Goal: Task Accomplishment & Management: Manage account settings

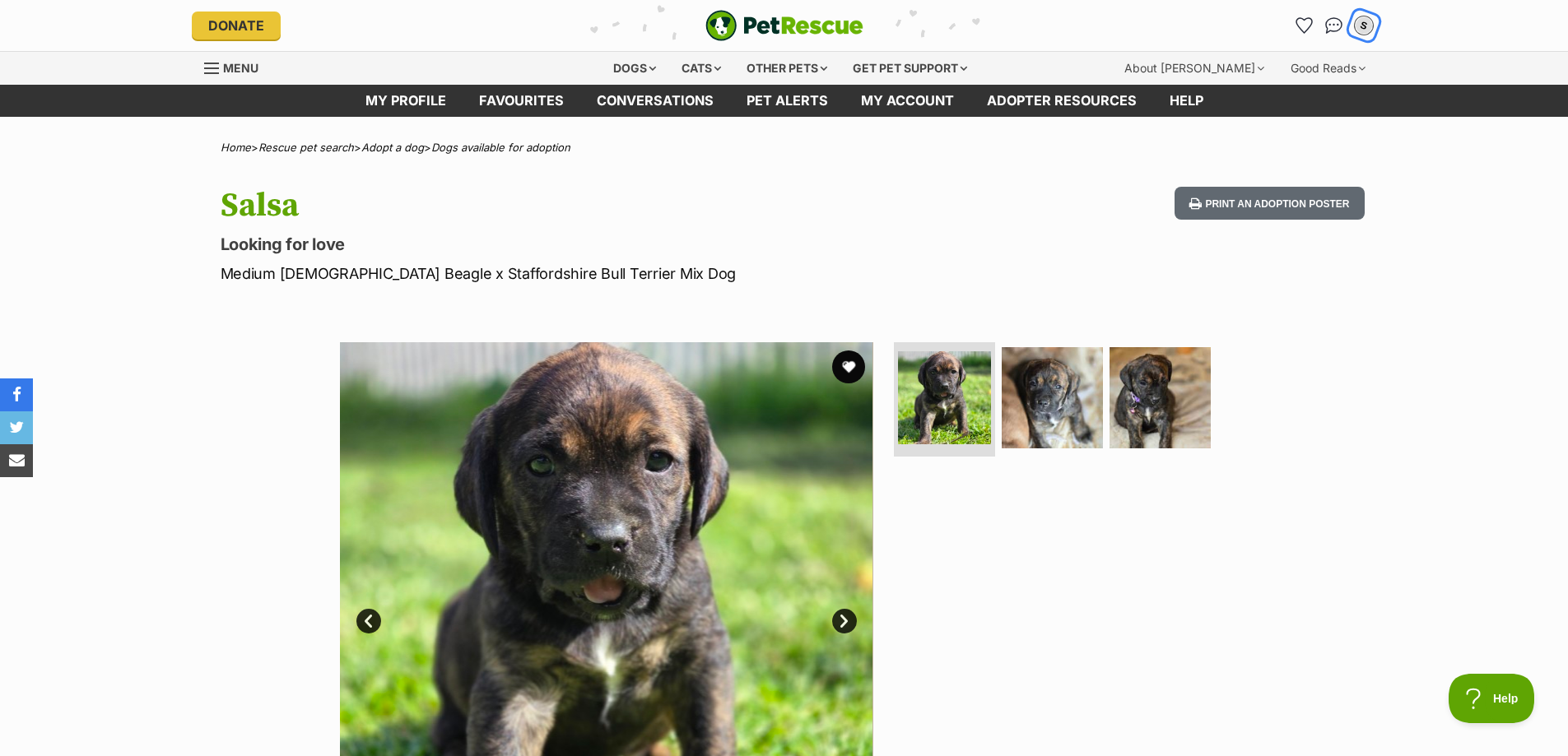
click at [1362, 34] on div "S" at bounding box center [1364, 26] width 21 height 21
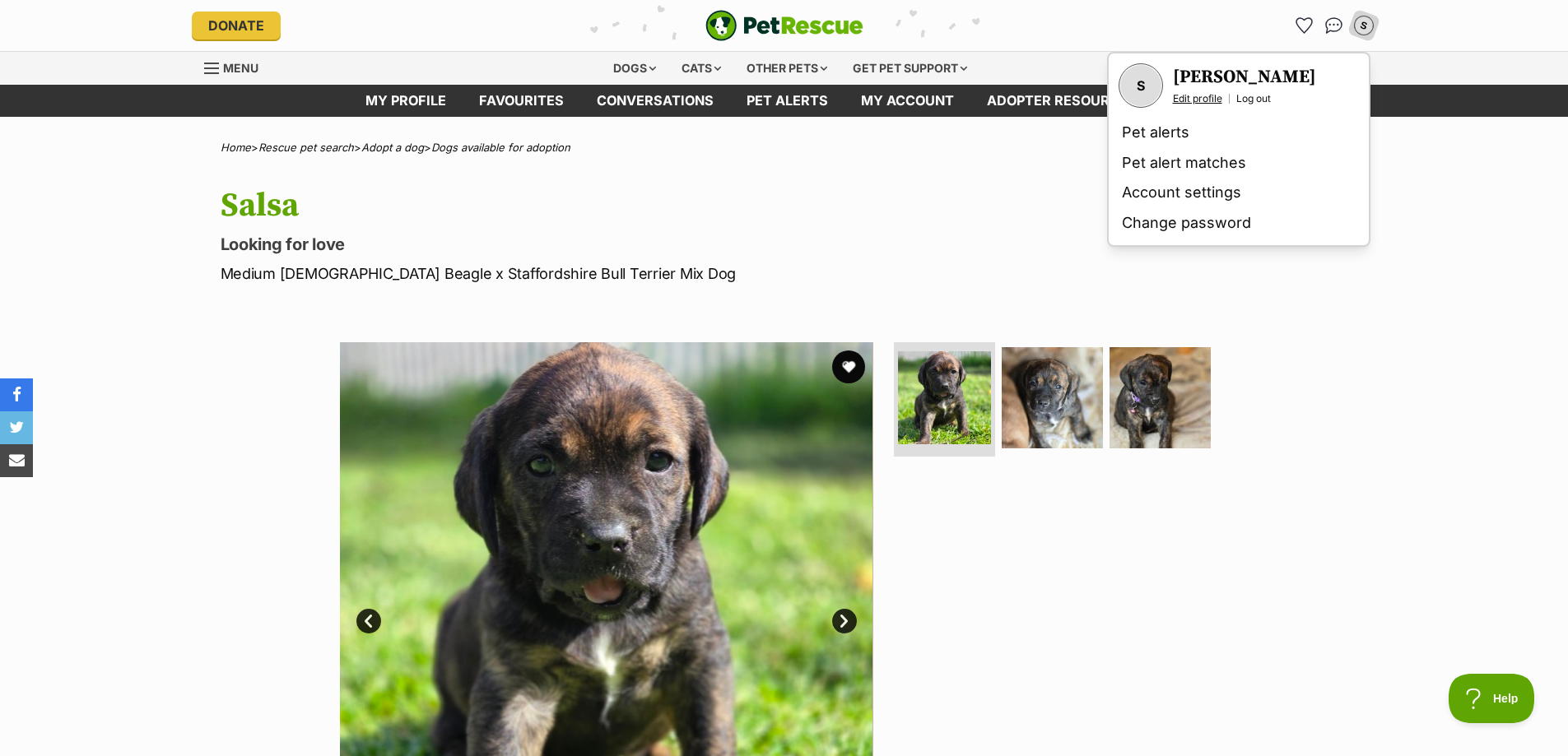
click at [1194, 102] on link "Edit profile" at bounding box center [1197, 98] width 50 height 13
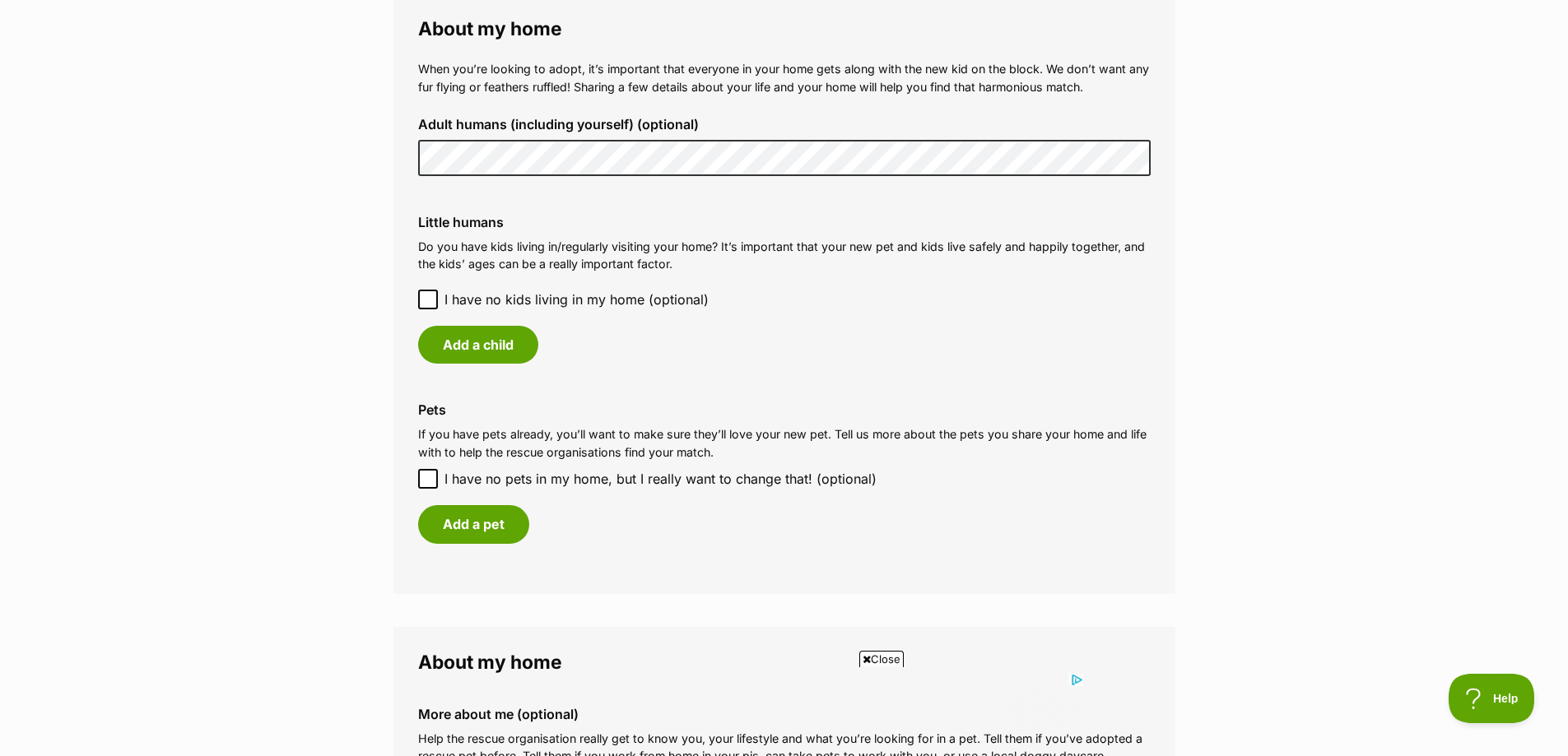
scroll to position [1235, 0]
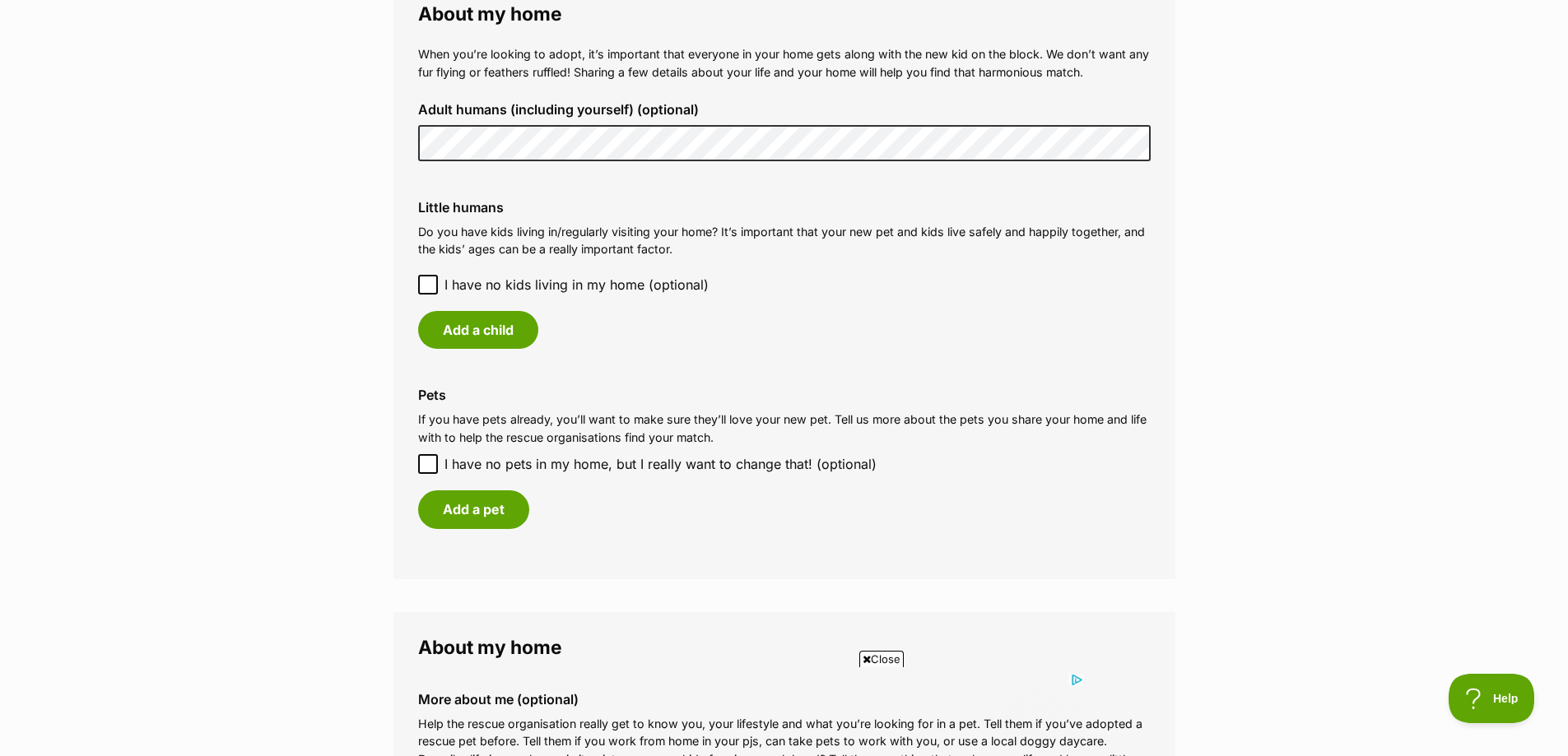
click at [425, 283] on icon at bounding box center [427, 284] width 12 height 12
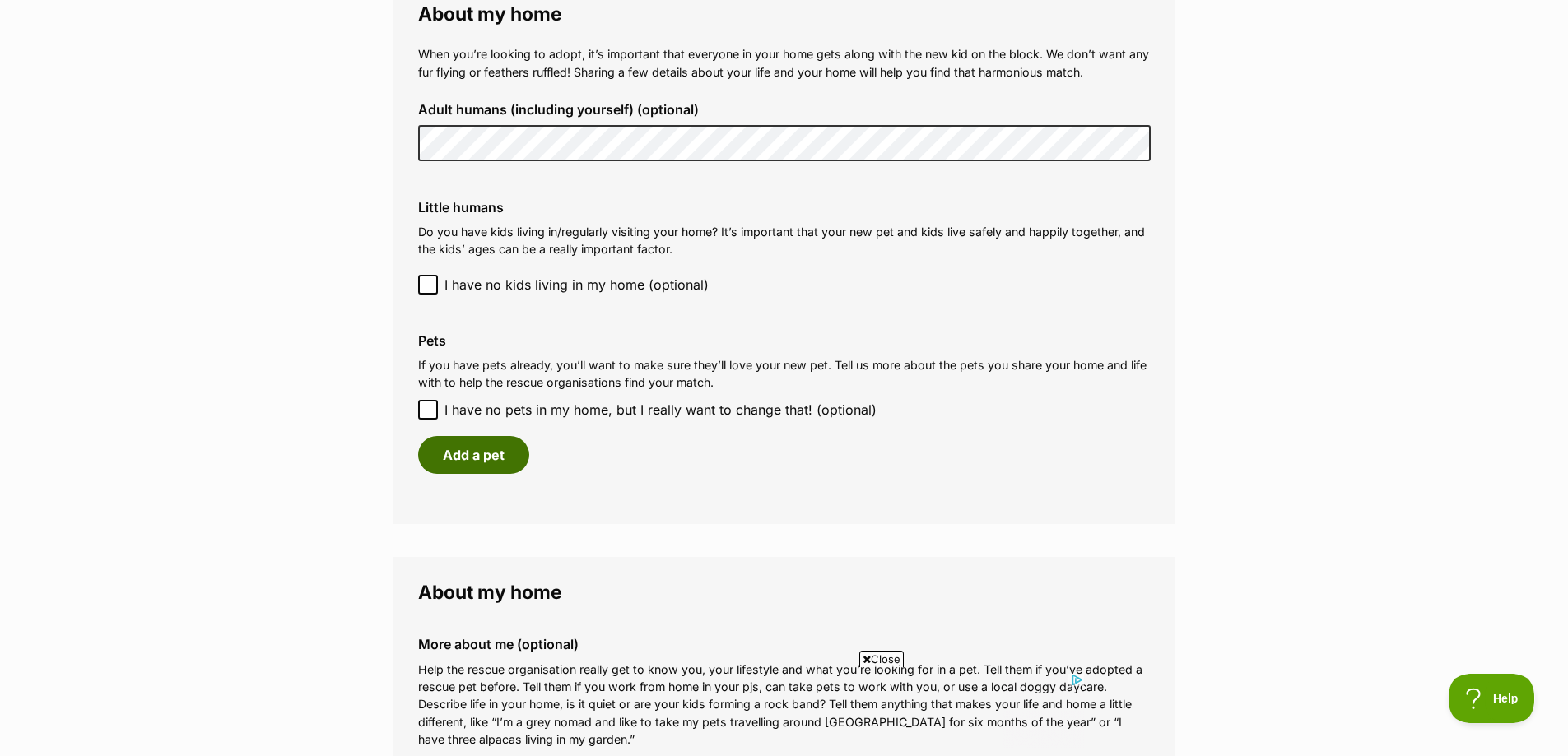
click at [475, 448] on button "Add a pet" at bounding box center [473, 455] width 111 height 38
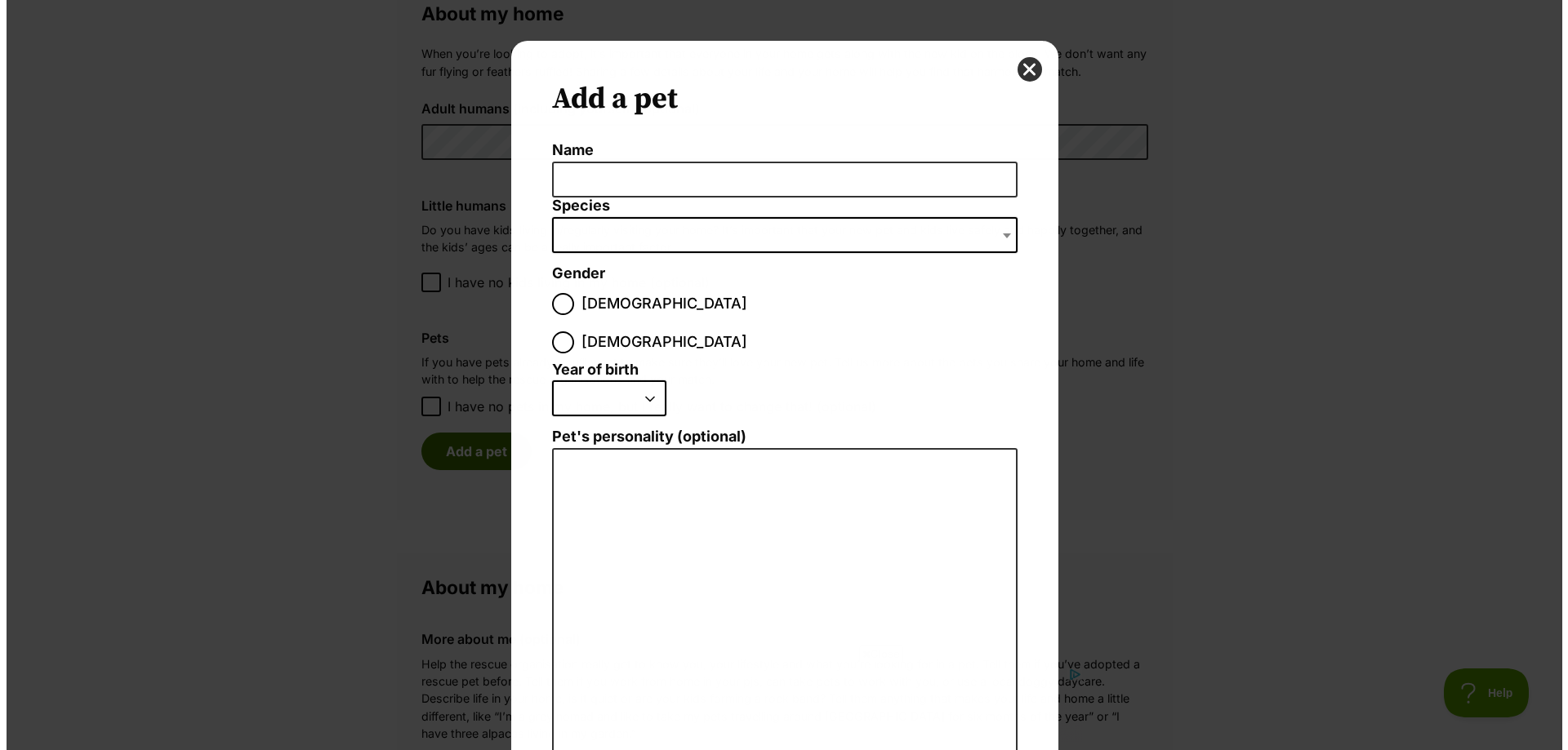
scroll to position [0, 0]
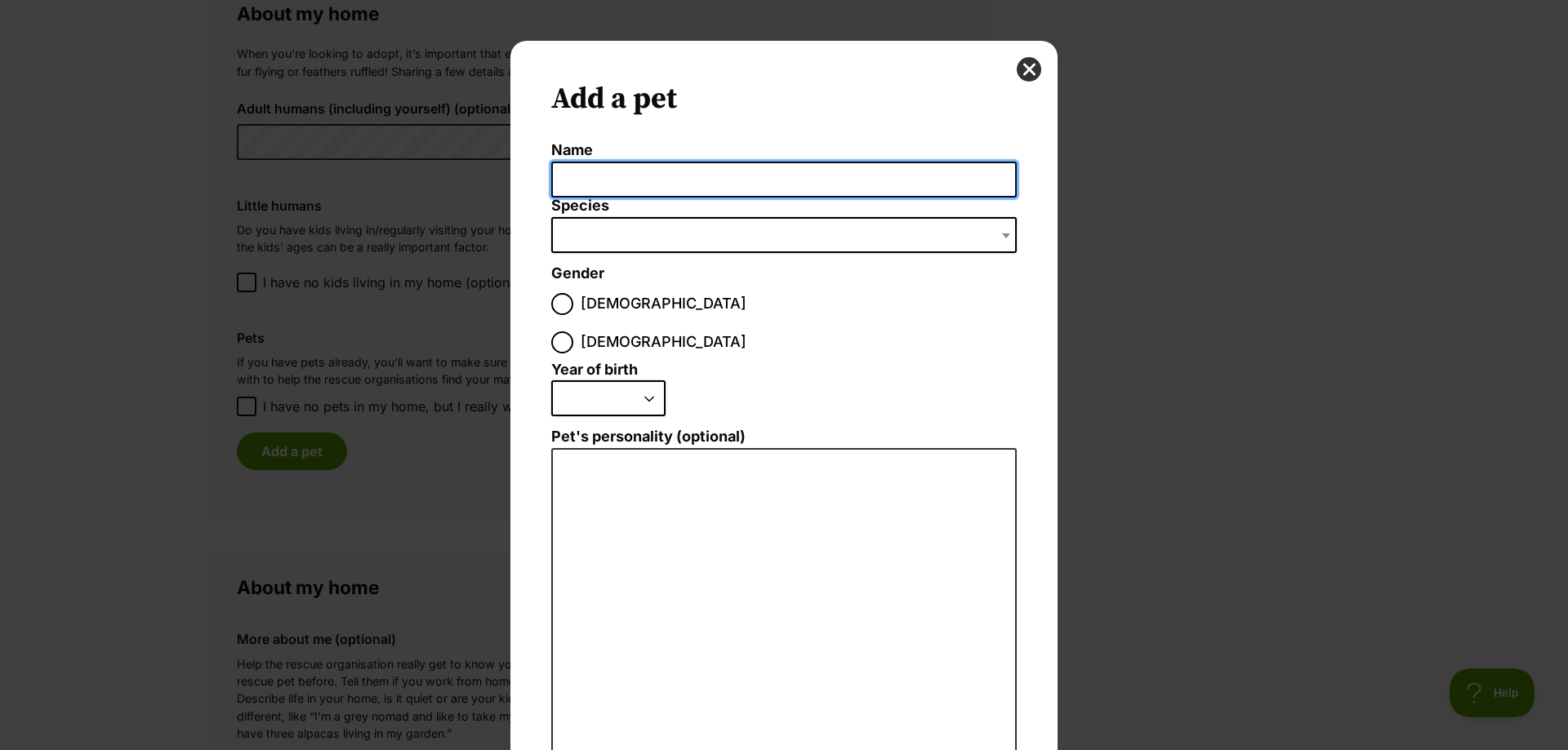
click at [680, 186] on input "Name" at bounding box center [784, 180] width 465 height 37
type input "Chase"
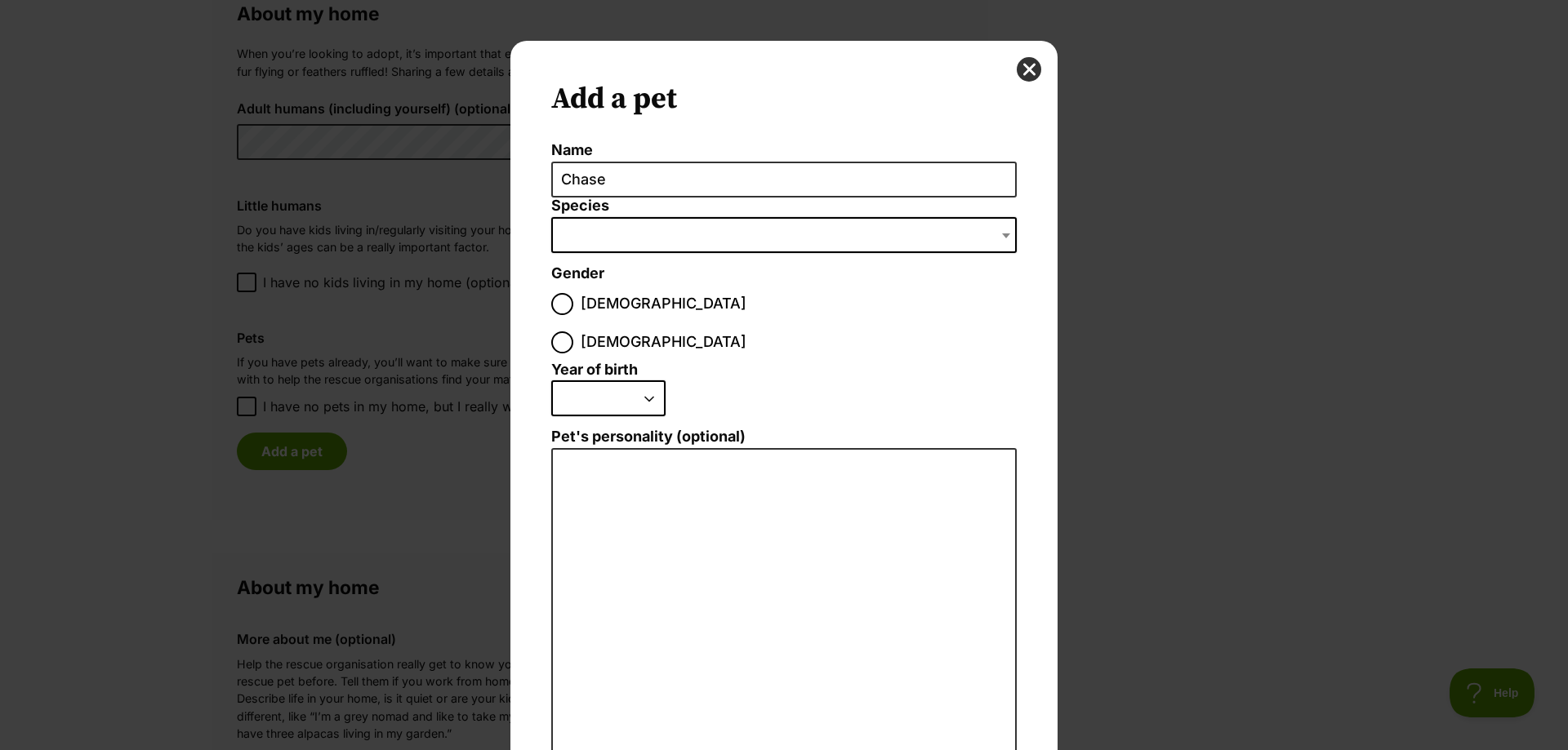
scroll to position [82, 0]
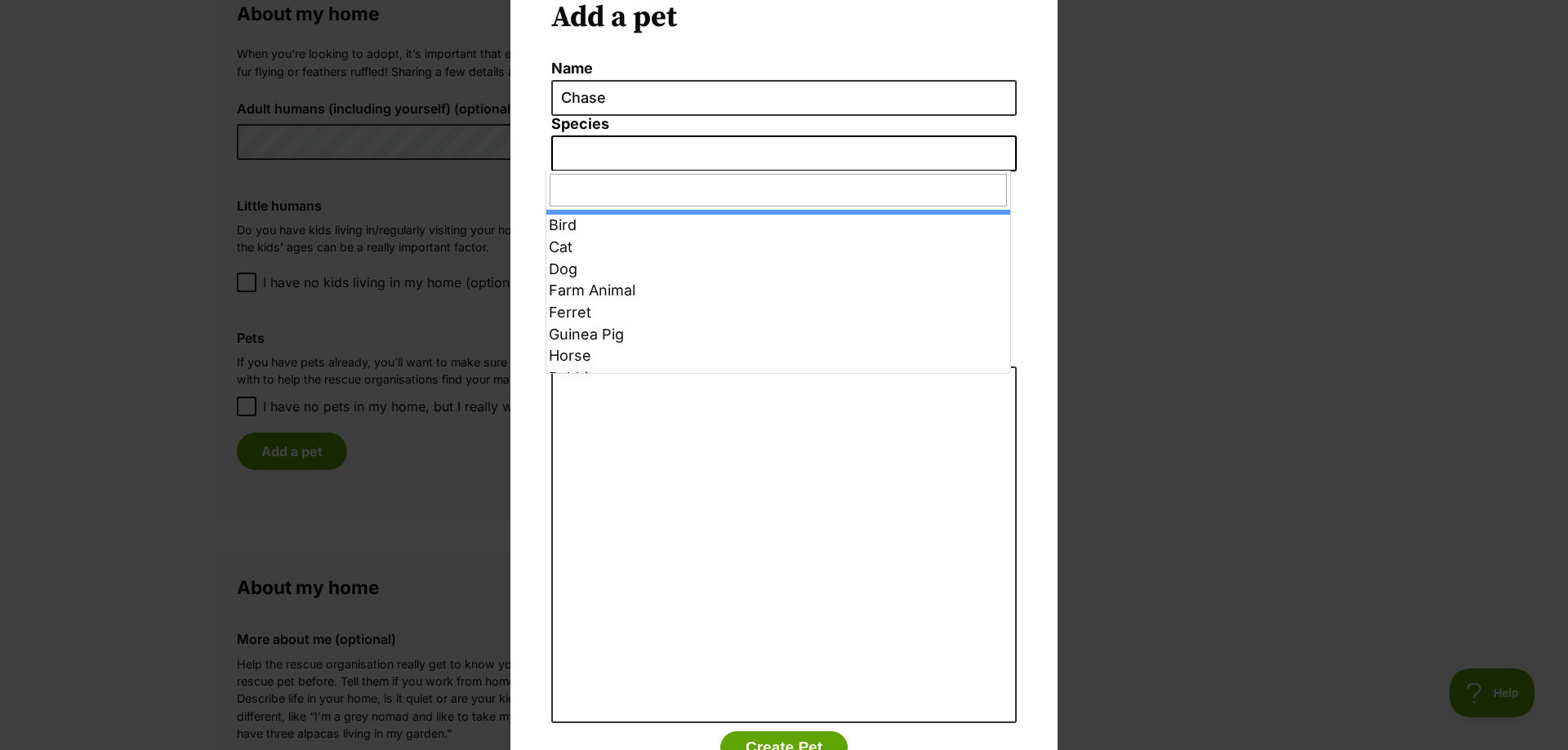
click at [701, 164] on span "Dialog Window - Close (Press escape to close)" at bounding box center [784, 153] width 465 height 36
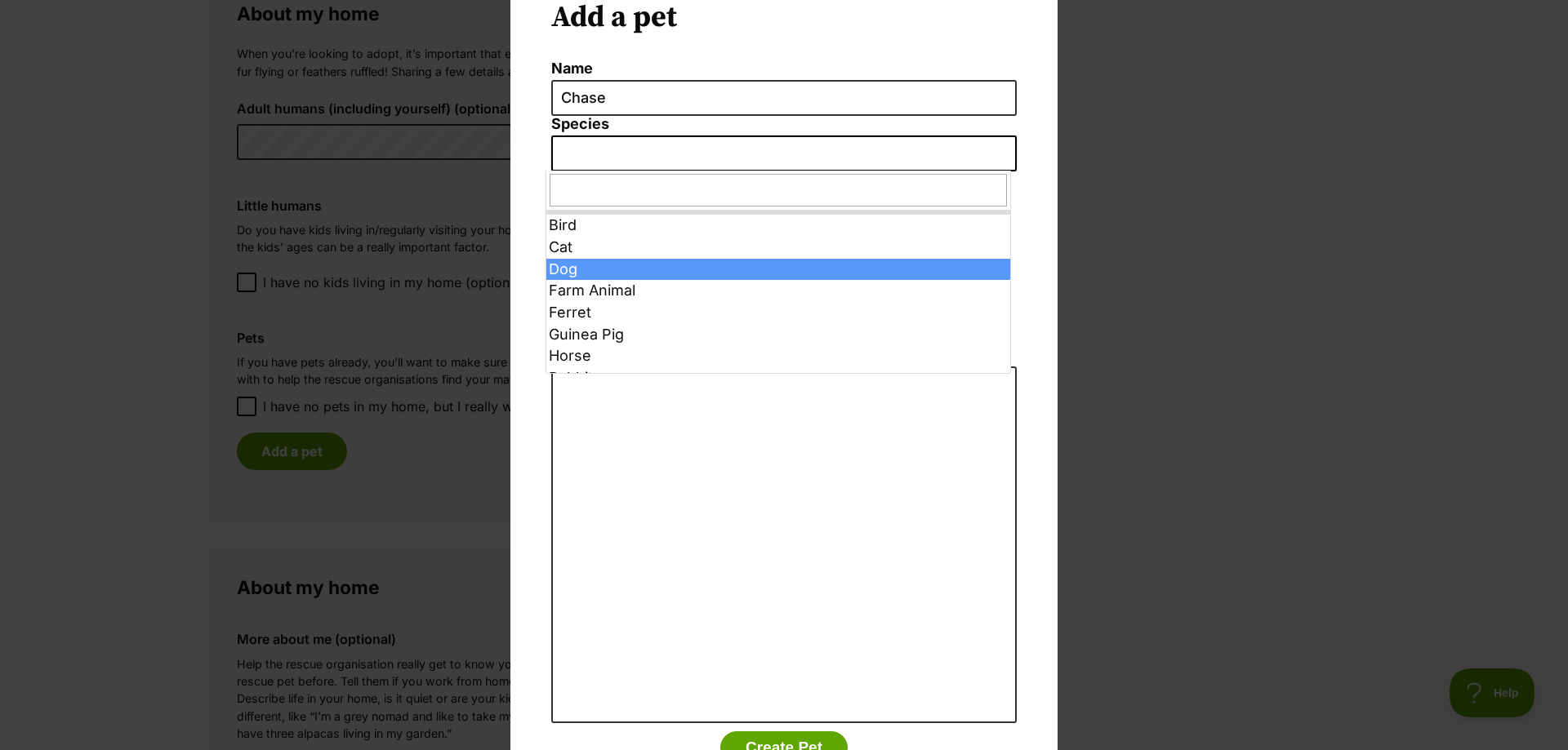
select select "1"
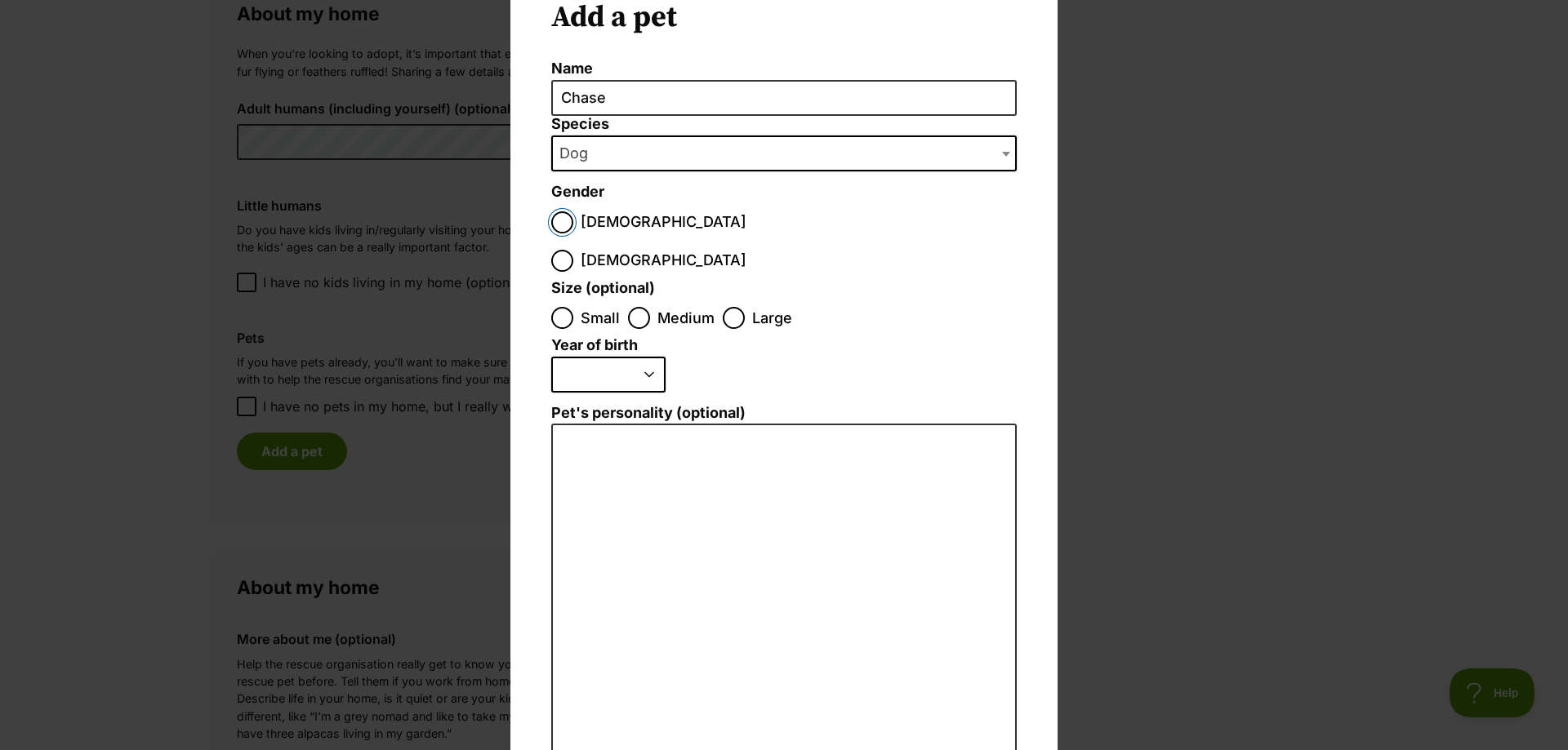
click at [562, 221] on input "[DEMOGRAPHIC_DATA]" at bounding box center [562, 222] width 22 height 22
radio input "true"
click at [628, 307] on input "Medium" at bounding box center [638, 317] width 22 height 22
radio input "true"
click at [642, 357] on select "2025 2024 2023 2022 2021 2020 2019 2018 2017 2016 2015 2014 2013 2012 2011 2010…" at bounding box center [609, 375] width 114 height 36
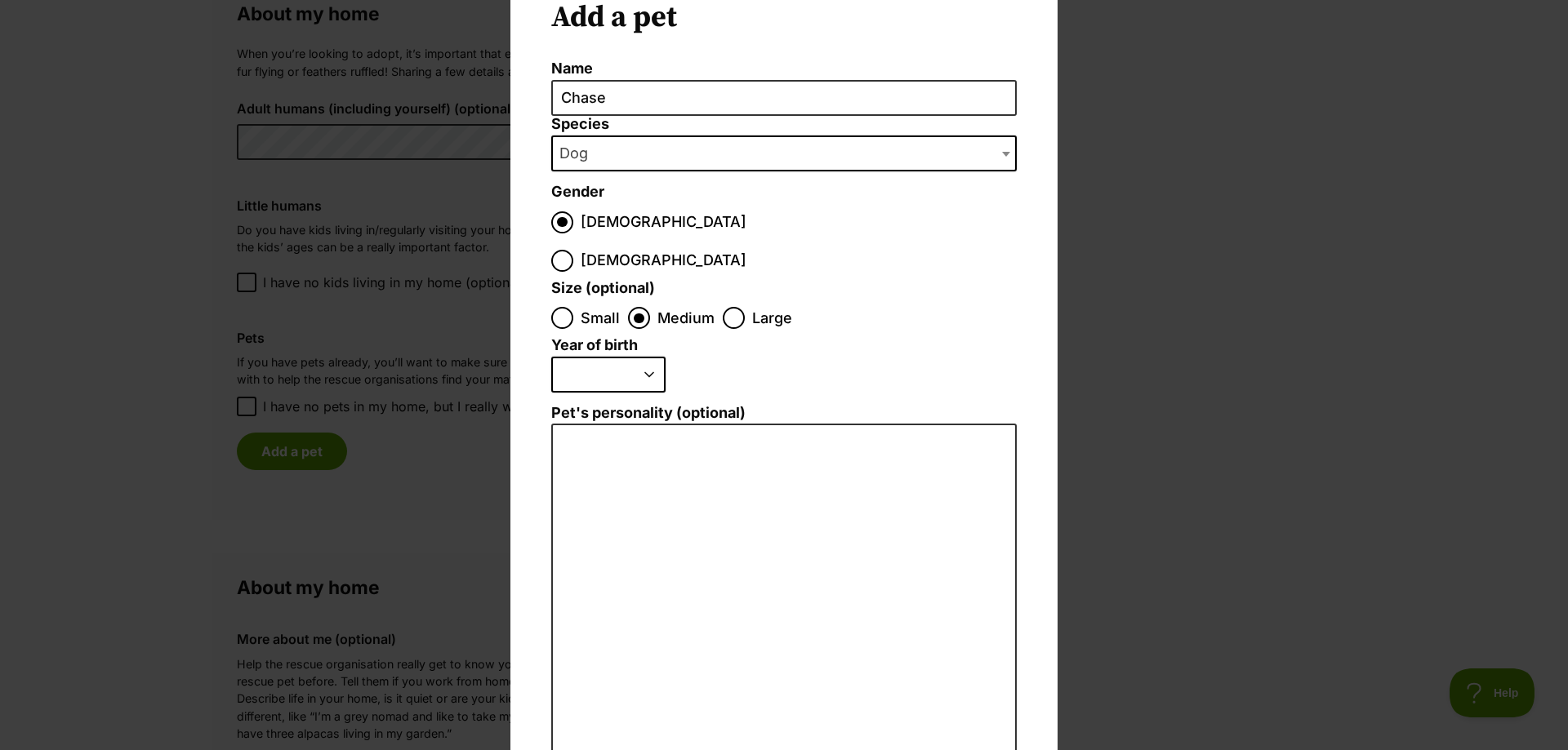
select select "2016"
click at [551, 357] on select "2025 2024 2023 2022 2021 2020 2019 2018 2017 2016 2015 2014 2013 2012 2011 2010…" at bounding box center [609, 375] width 114 height 36
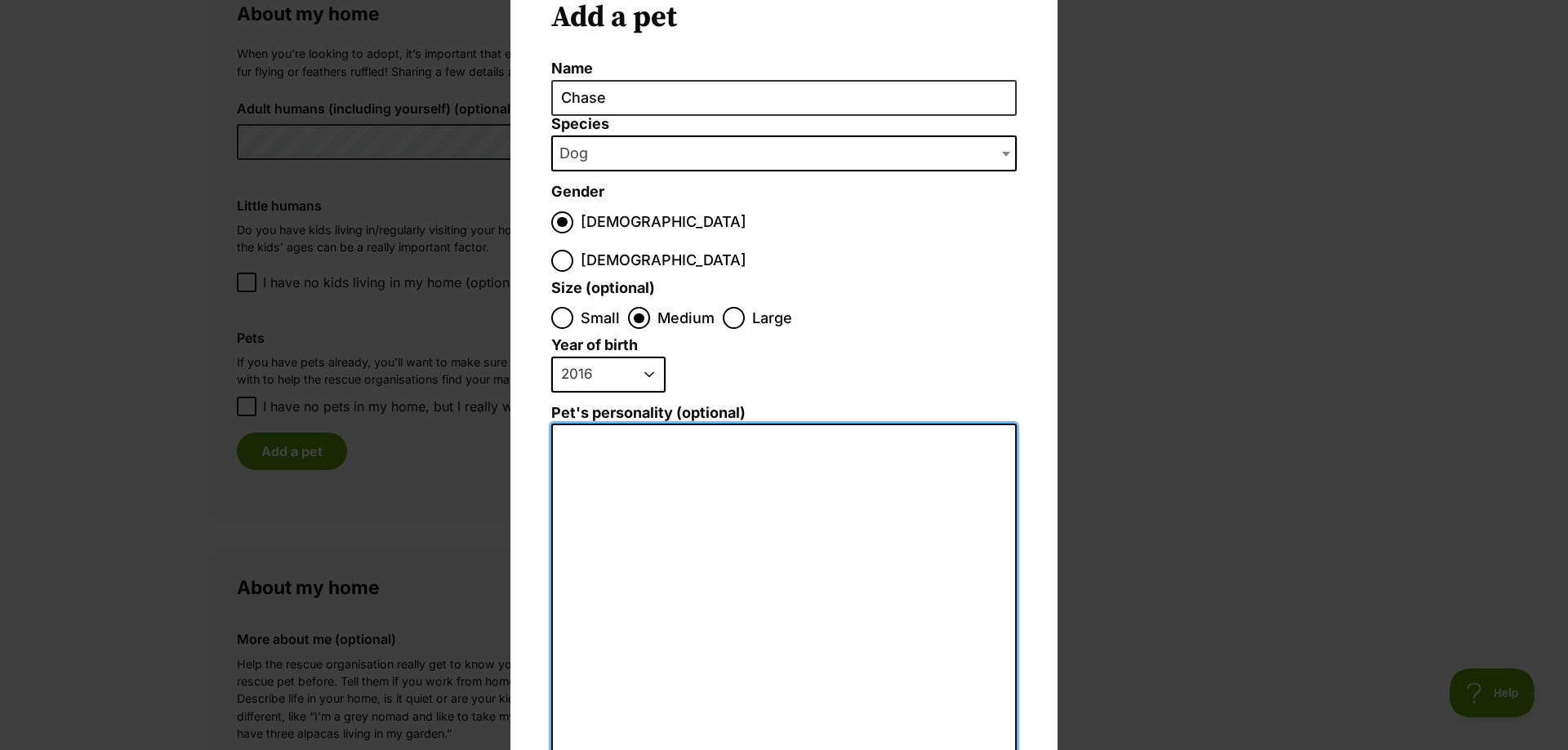
click at [608, 424] on textarea "Pet's personality (optional)" at bounding box center [784, 602] width 465 height 358
type textarea "c"
drag, startPoint x: 842, startPoint y: 404, endPoint x: 851, endPoint y: 405, distance: 9.1
click at [843, 424] on textarea "Chase is a typical Staff, zoomies, cuddly loves his people!" at bounding box center [784, 602] width 465 height 358
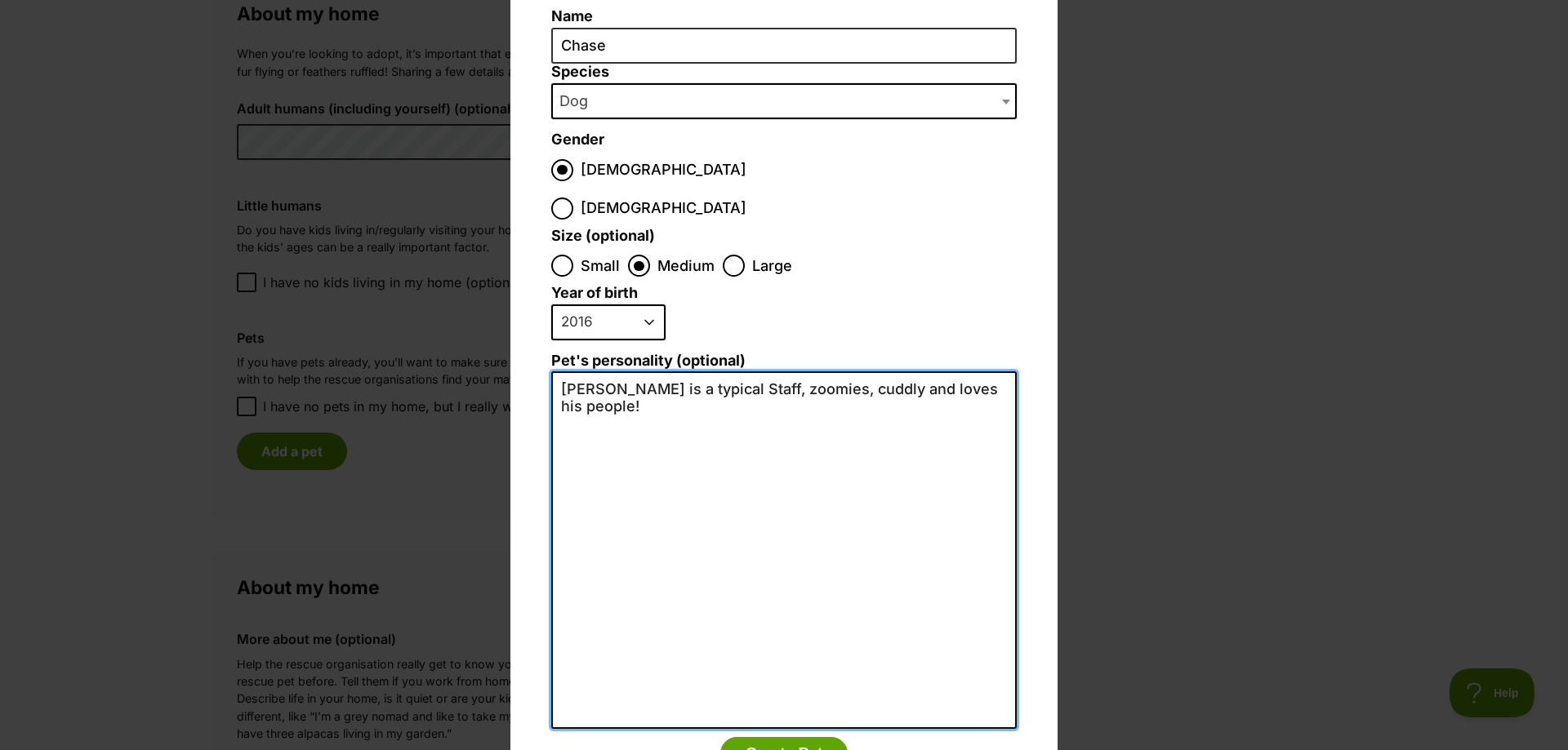
scroll to position [180, 0]
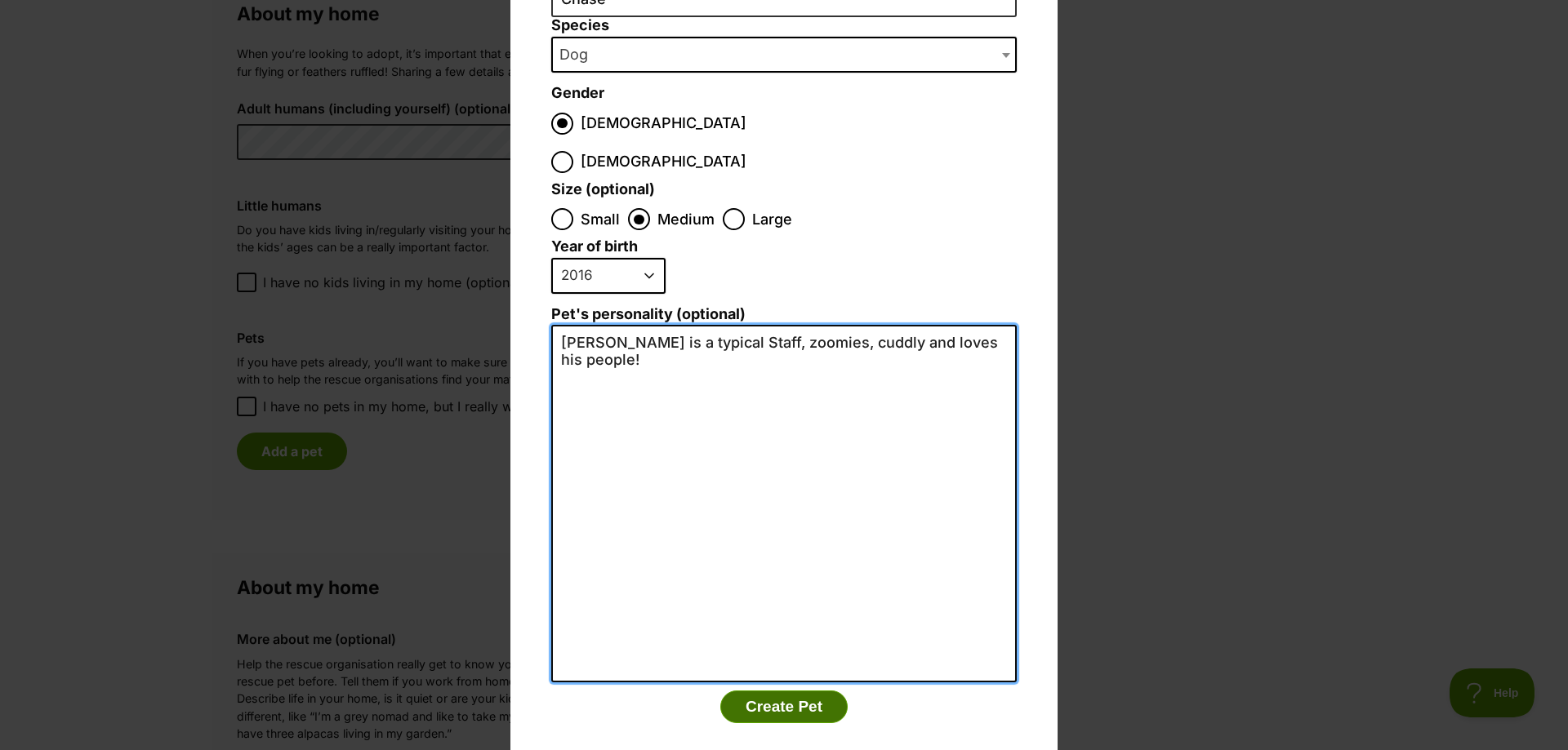
type textarea "Chase is a typical Staff, zoomies, cuddly and loves his people!"
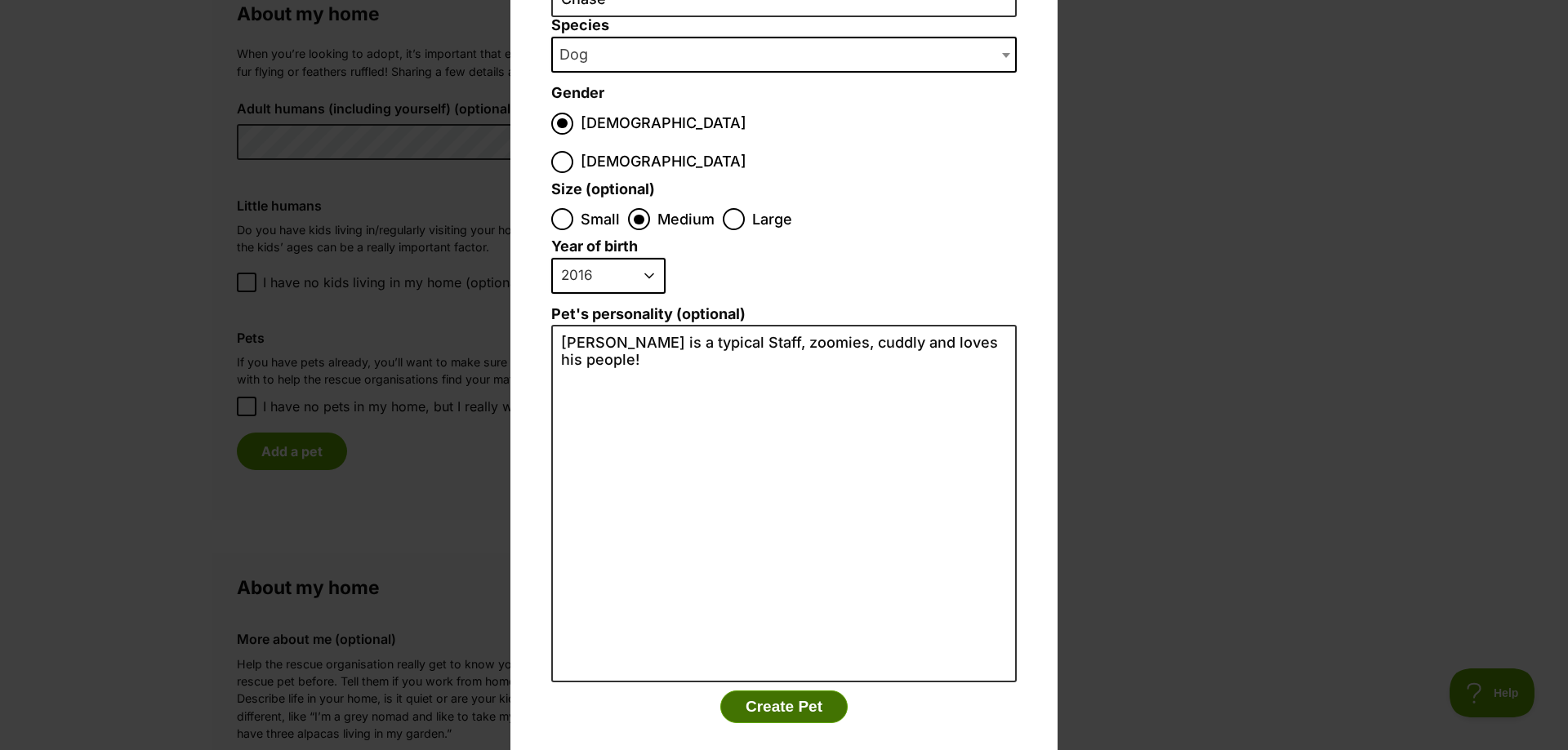
click at [773, 691] on button "Create Pet" at bounding box center [784, 707] width 128 height 33
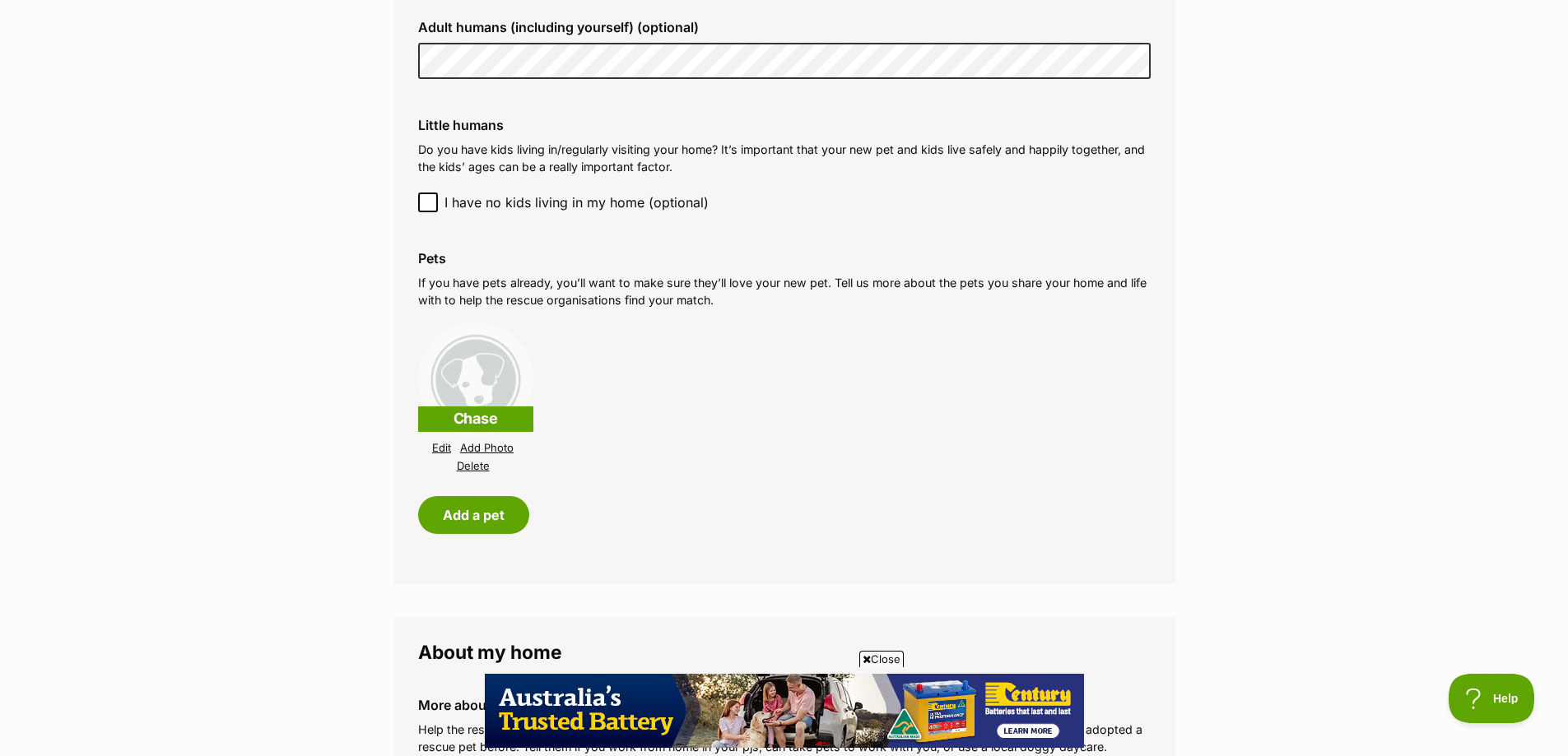
scroll to position [0, 0]
click at [485, 447] on link "Add Photo" at bounding box center [487, 448] width 53 height 12
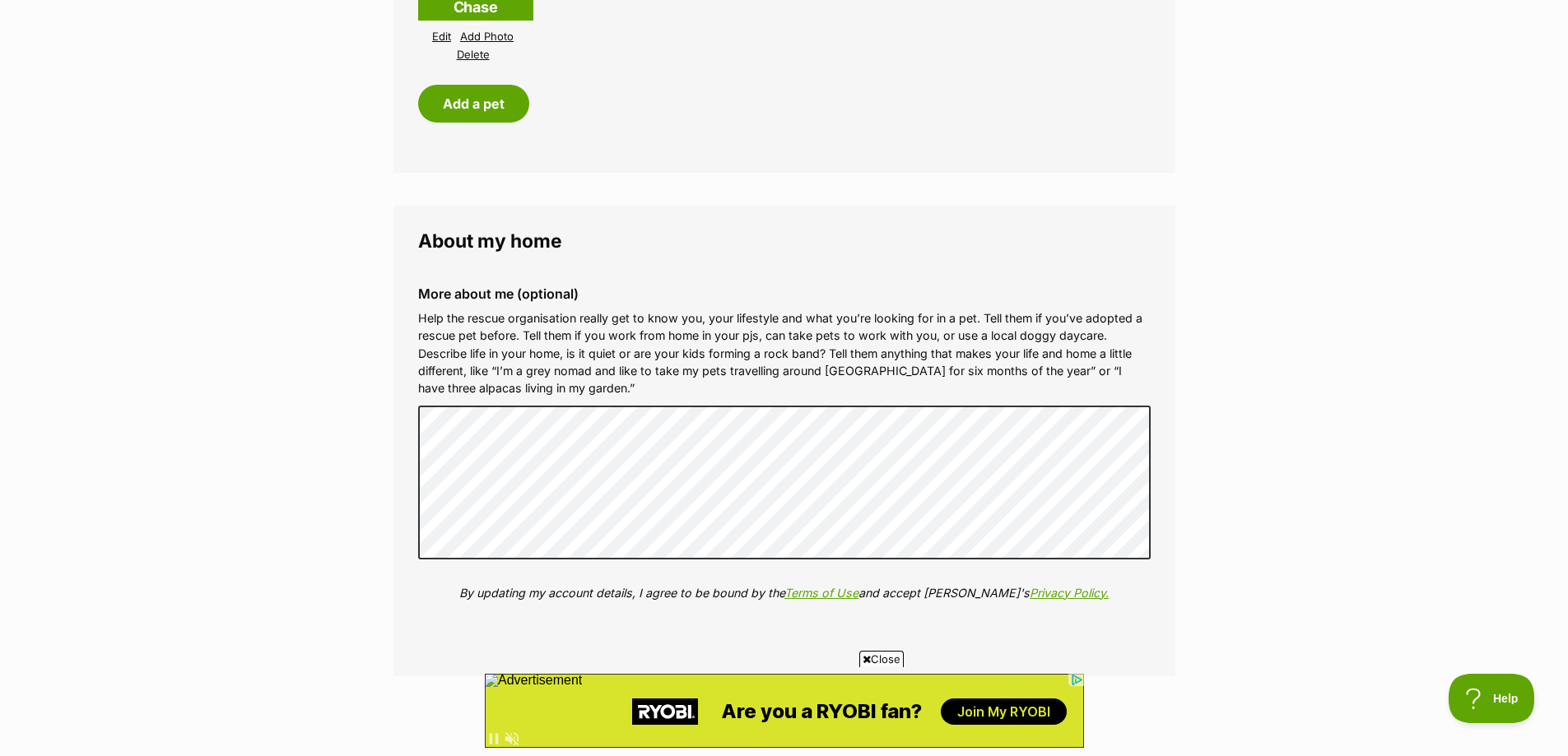
scroll to position [1811, 0]
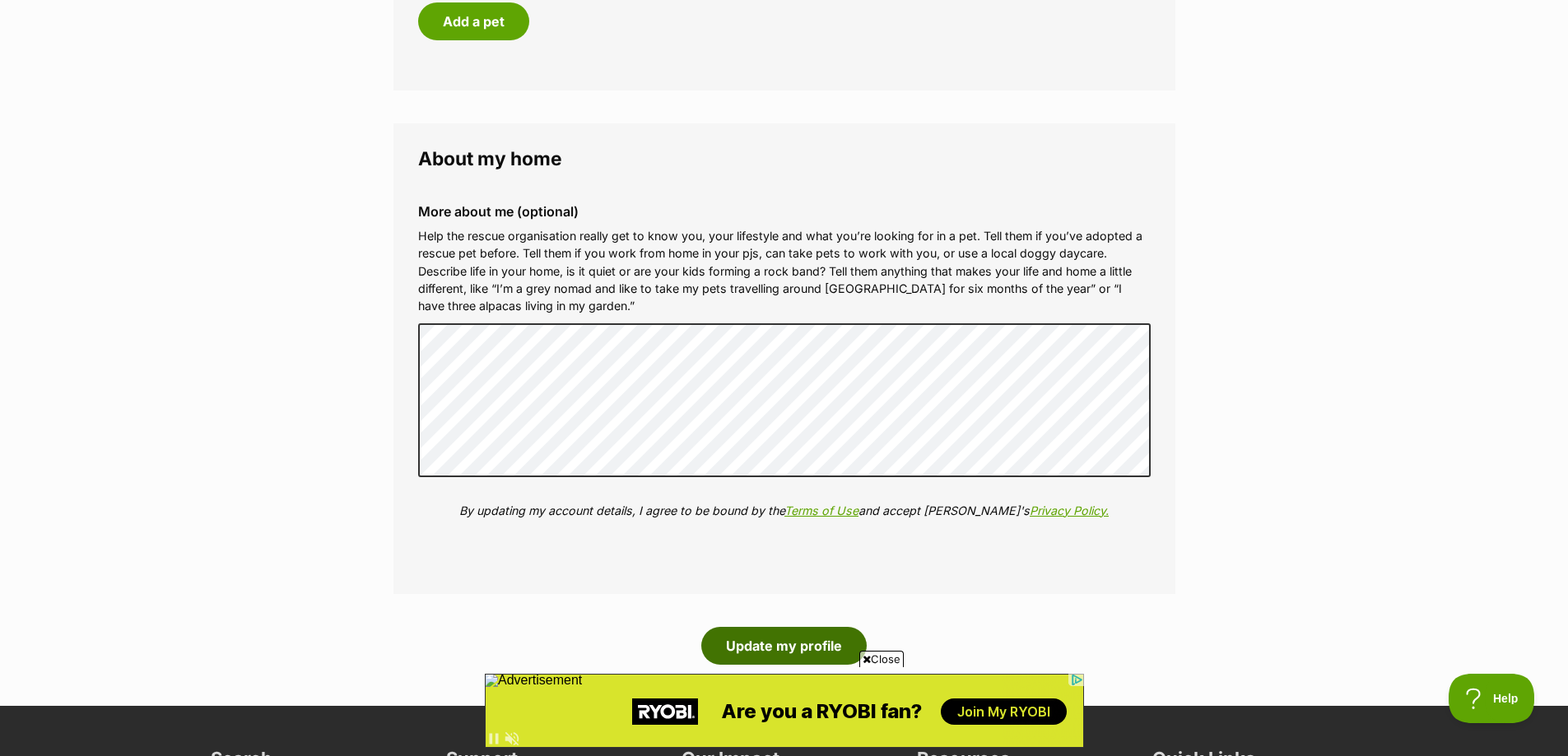
click at [735, 649] on button "Update my profile" at bounding box center [784, 646] width 166 height 38
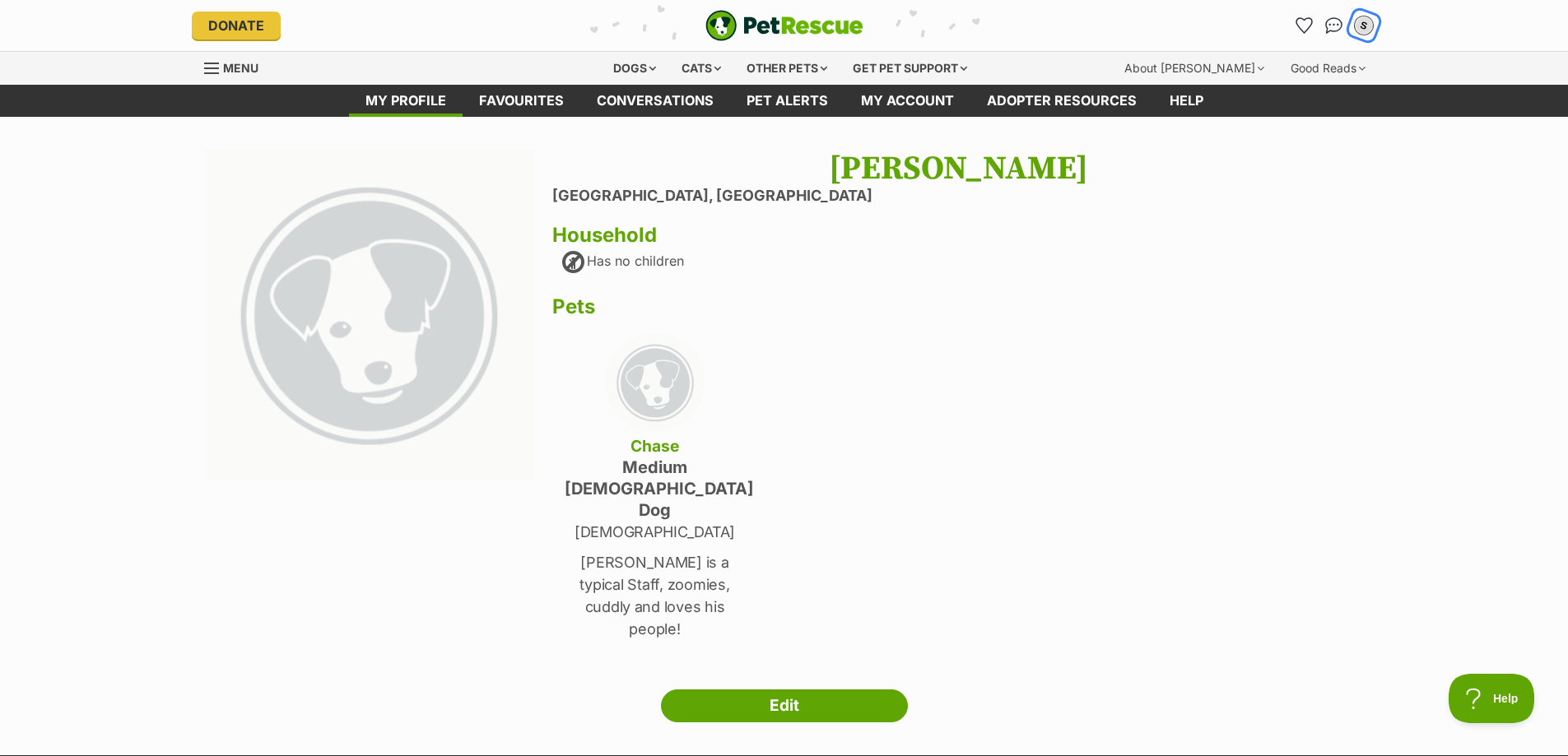
click at [1361, 25] on div "S" at bounding box center [1364, 26] width 21 height 21
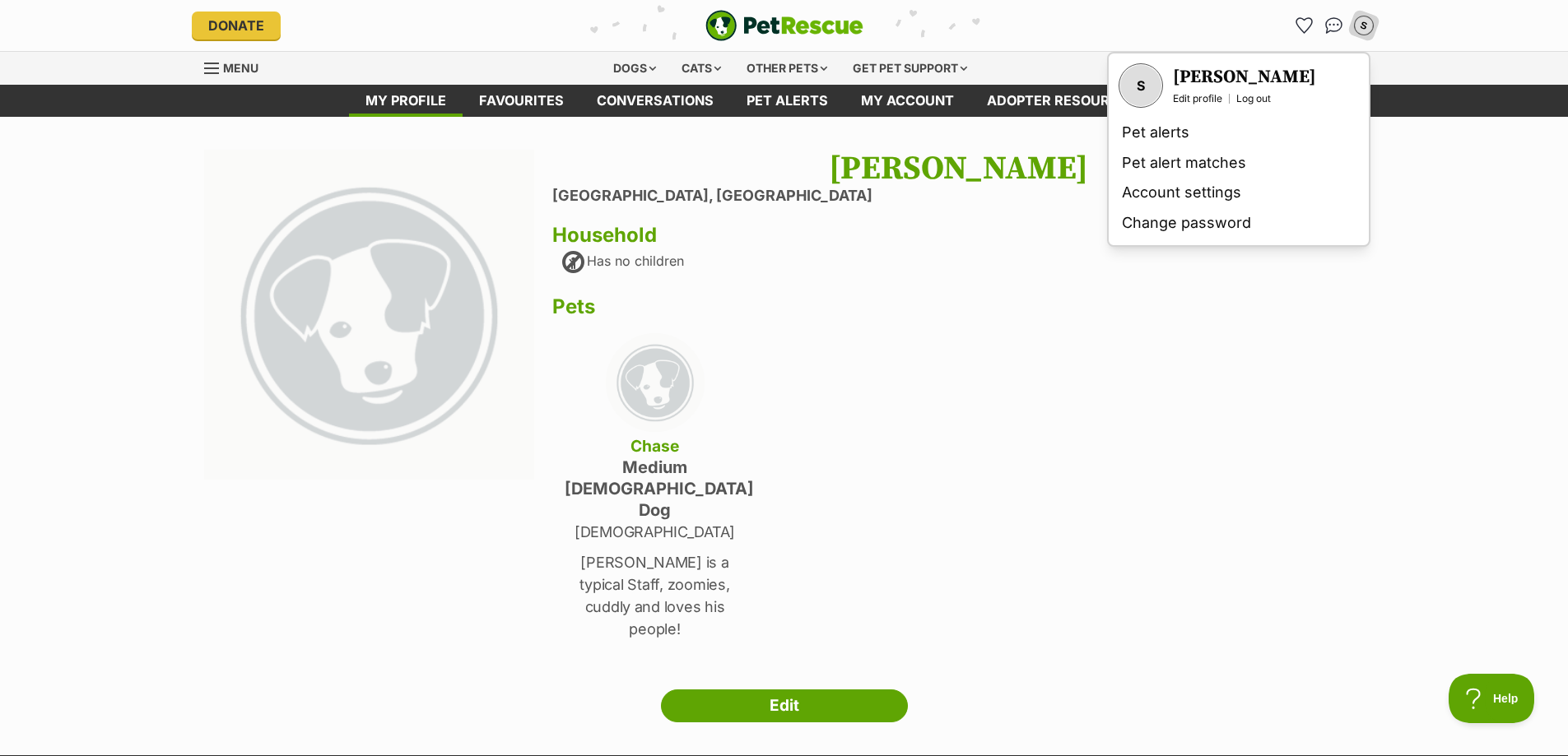
click at [1414, 216] on main "Next Prev 1 Susan Sunshine West, Victoria Household Has no children Pets Chase …" at bounding box center [784, 436] width 1568 height 639
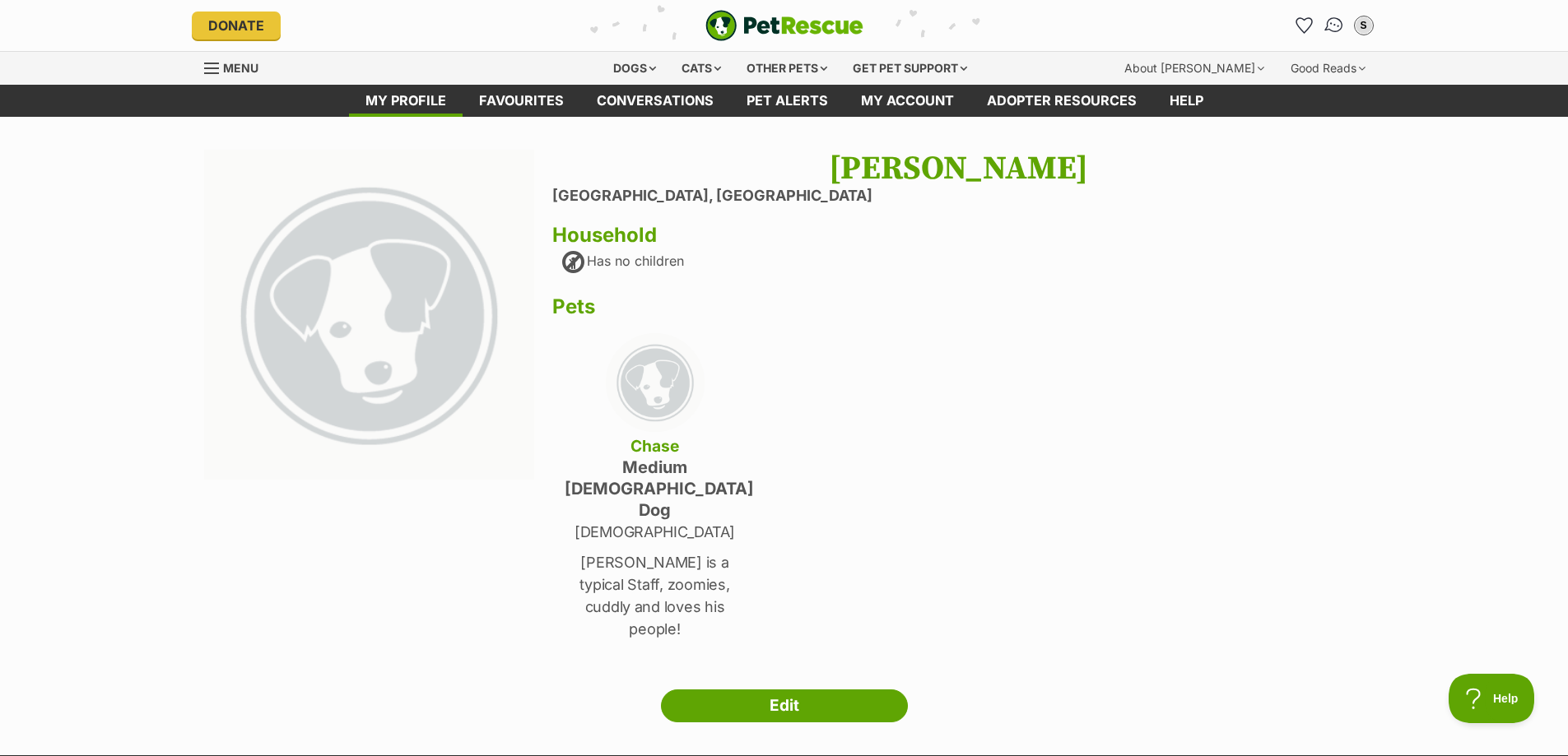
click at [1337, 26] on img "Conversations" at bounding box center [1333, 26] width 22 height 21
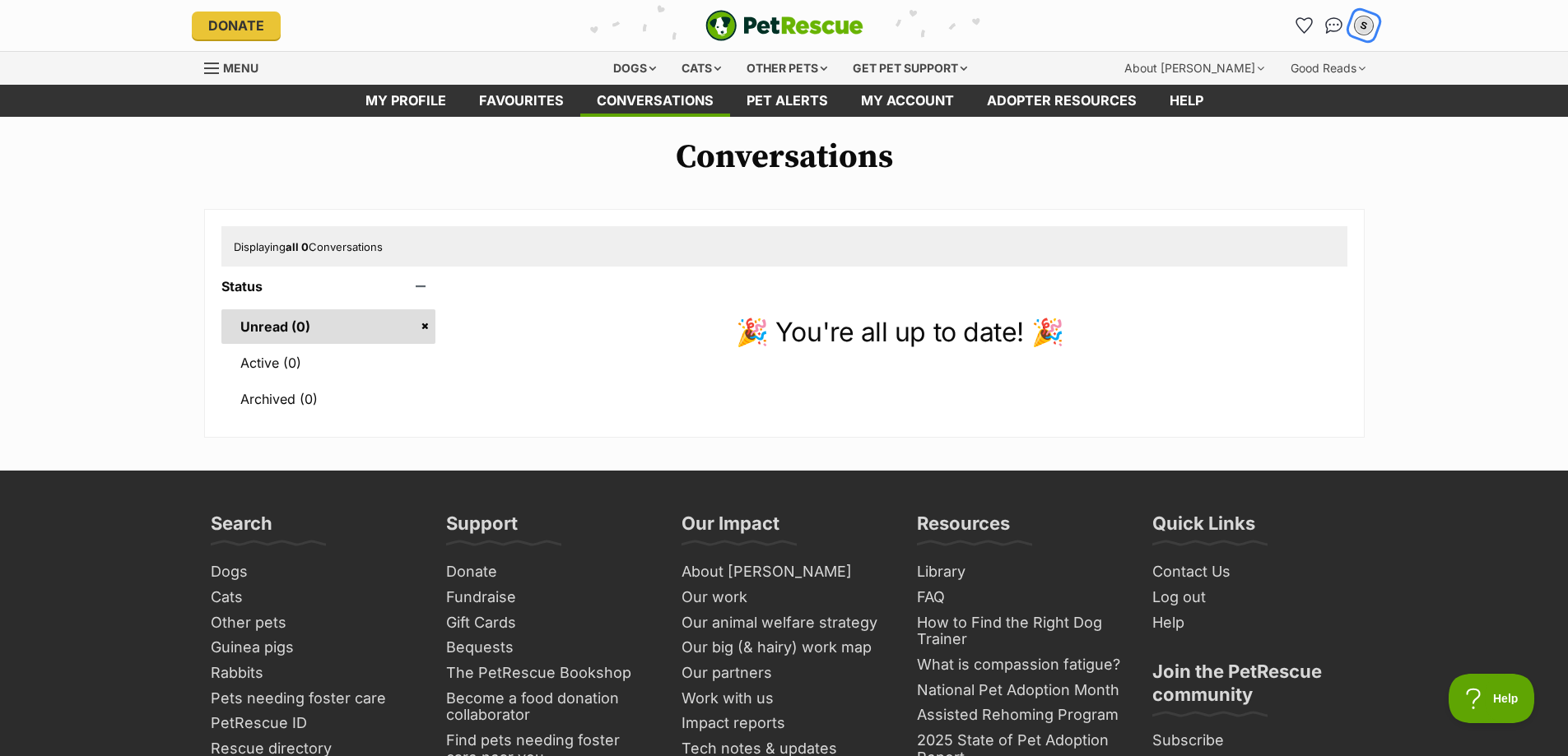
click at [1370, 28] on div "S" at bounding box center [1364, 26] width 21 height 21
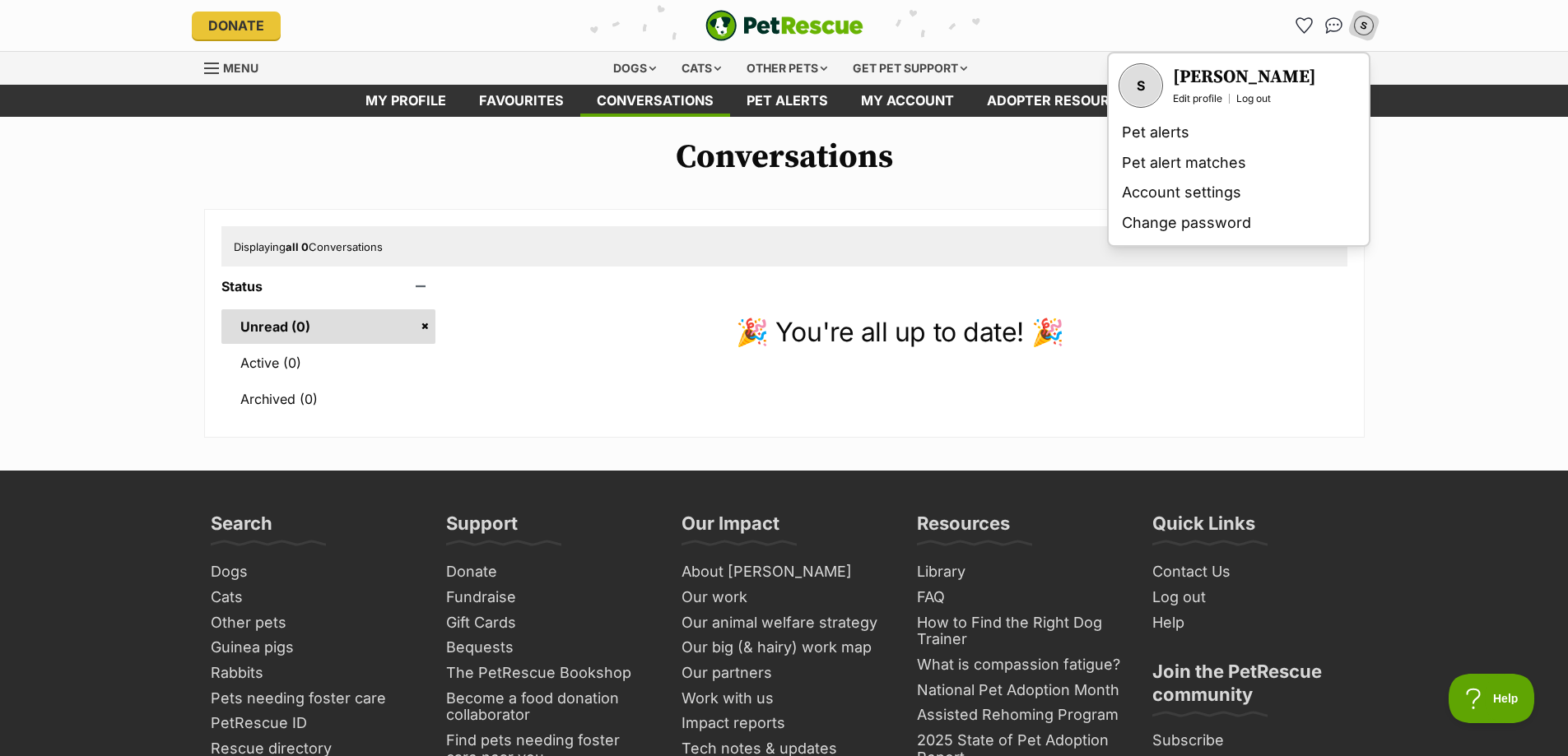
click at [1407, 175] on h1 "Conversations" at bounding box center [784, 157] width 1568 height 38
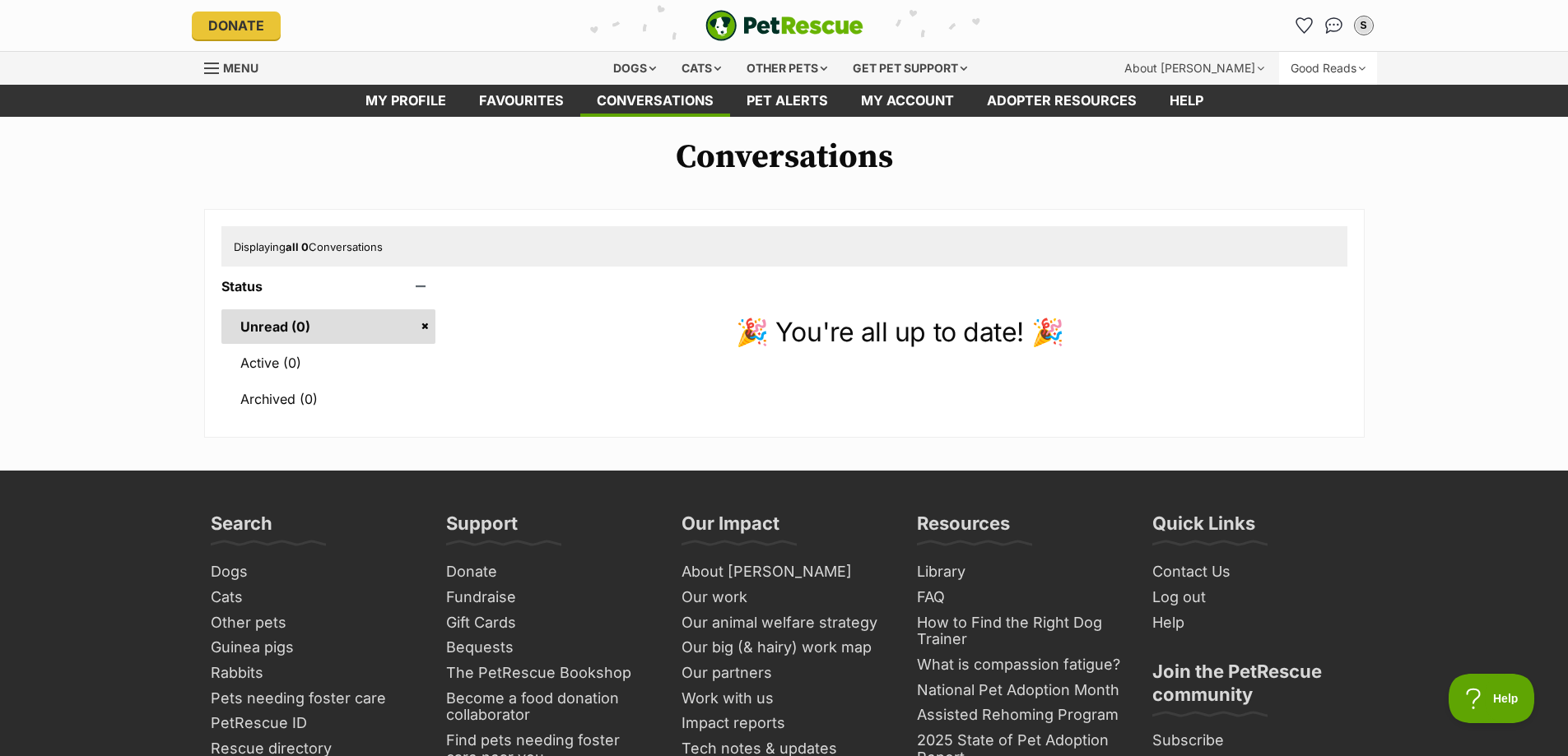
click at [1322, 66] on div "Good Reads" at bounding box center [1328, 68] width 98 height 33
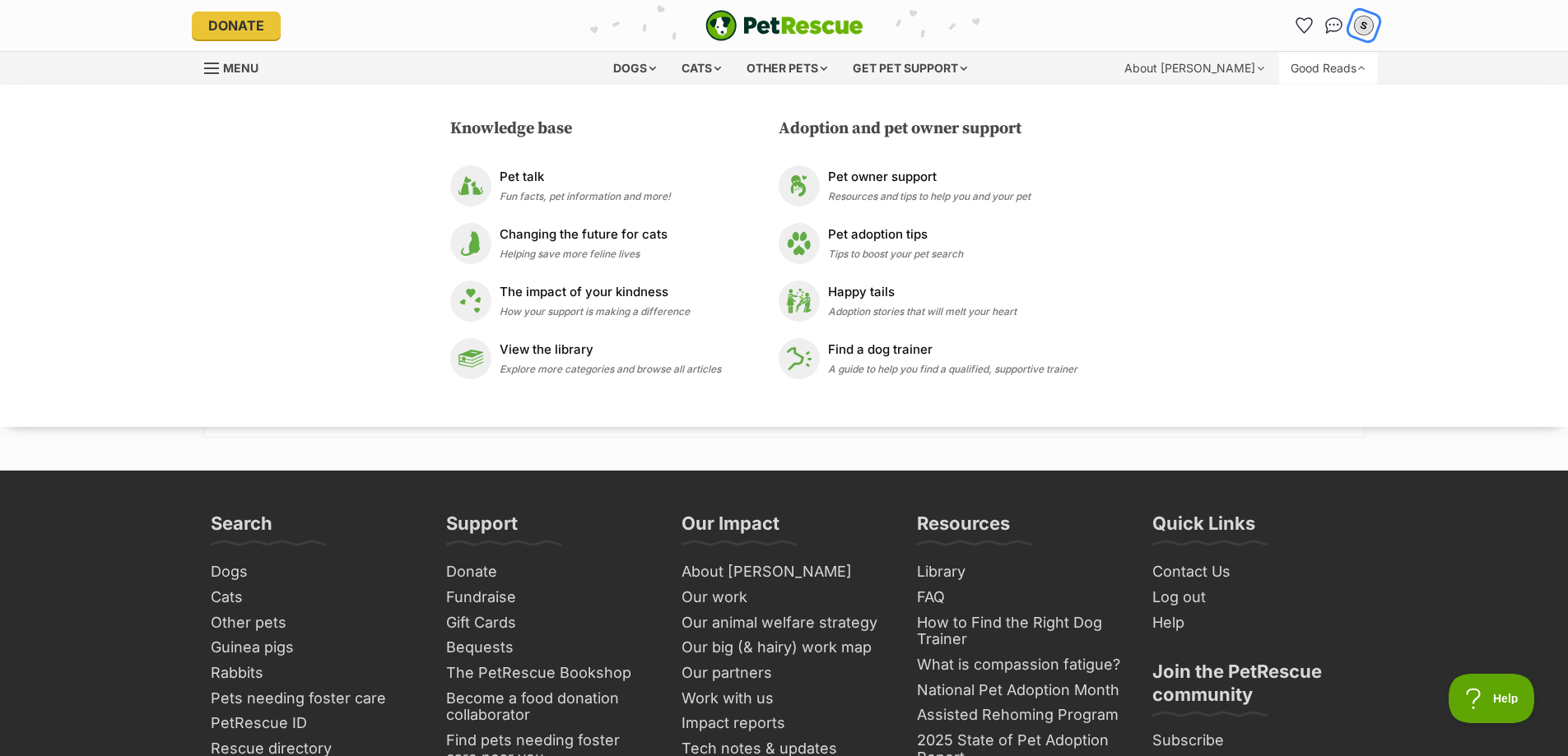
click at [1365, 28] on div "S" at bounding box center [1364, 26] width 21 height 21
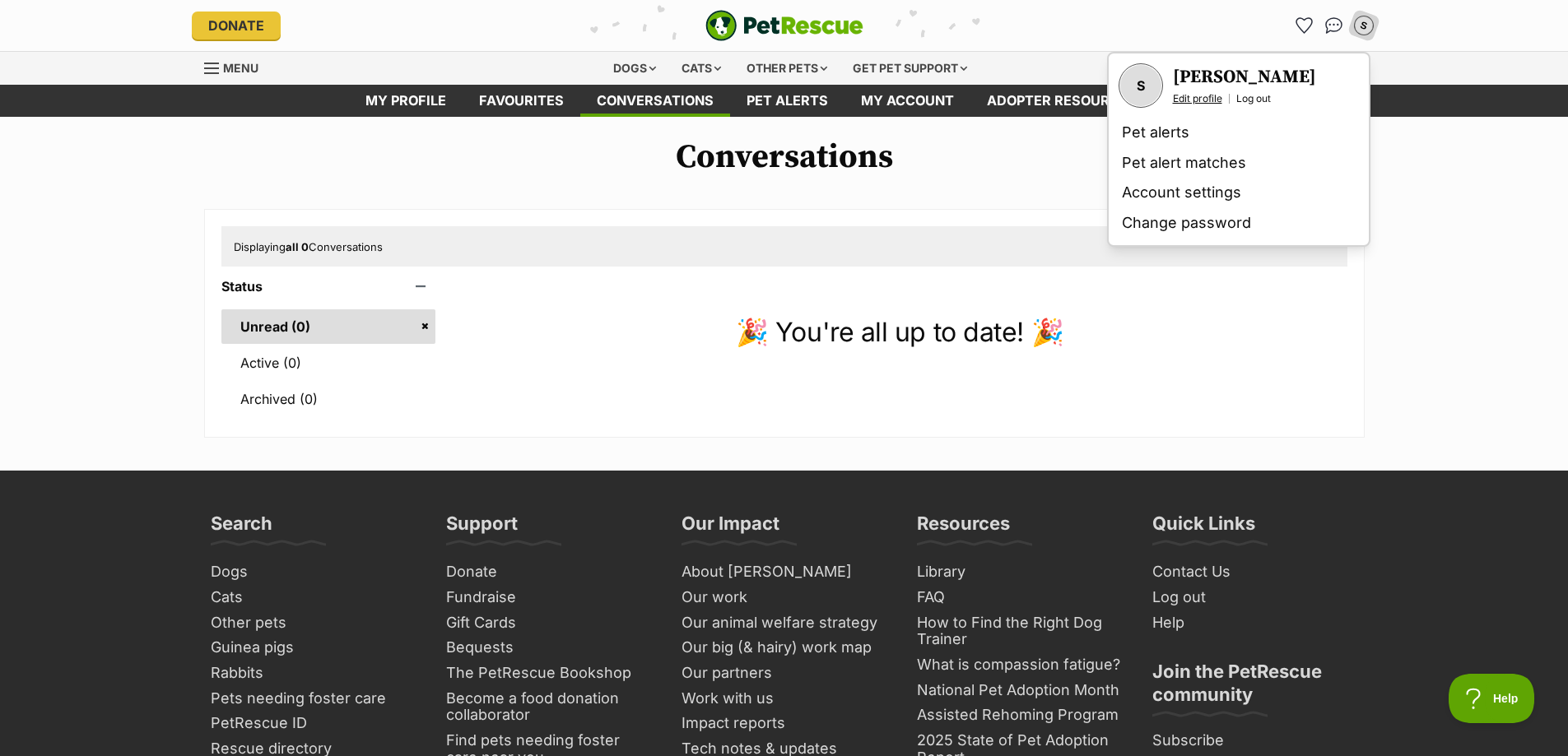
click at [1201, 99] on link "Edit profile" at bounding box center [1197, 98] width 50 height 13
